Goal: Task Accomplishment & Management: Manage account settings

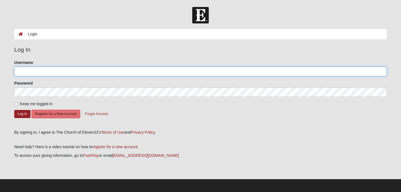
type input "RobertBeyerle"
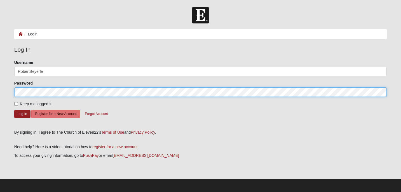
click at [22, 114] on button "Log In" at bounding box center [22, 114] width 16 height 8
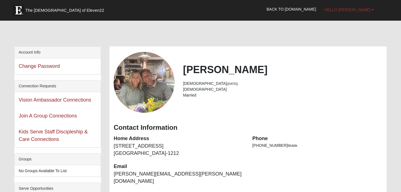
click at [370, 9] on link "Hello [PERSON_NAME]" at bounding box center [349, 10] width 58 height 14
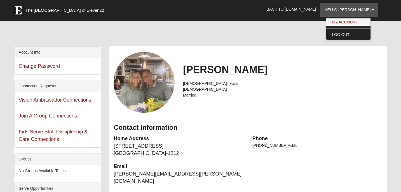
click at [364, 22] on link "My Account" at bounding box center [348, 21] width 44 height 7
